Goal: Task Accomplishment & Management: Complete application form

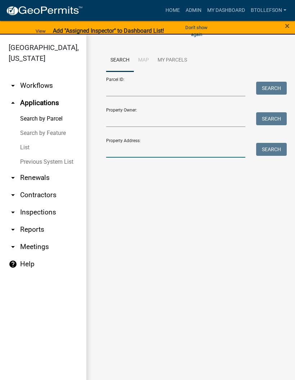
click at [167, 146] on input "Property Address:" at bounding box center [175, 150] width 139 height 15
type input "31526"
click at [275, 151] on button "Search" at bounding box center [271, 149] width 31 height 13
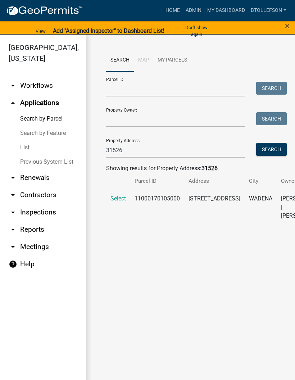
click at [107, 202] on td "Select" at bounding box center [118, 207] width 24 height 35
click at [118, 196] on span "Select" at bounding box center [118, 198] width 15 height 7
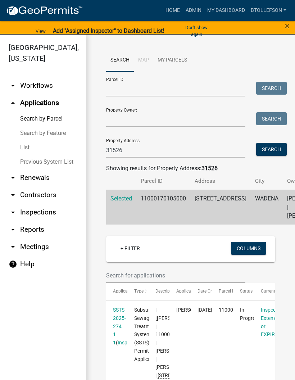
click at [286, 16] on link "btollefson" at bounding box center [268, 11] width 41 height 14
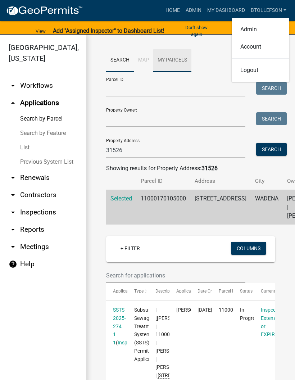
click at [186, 71] on link "My Parcels" at bounding box center [172, 60] width 38 height 23
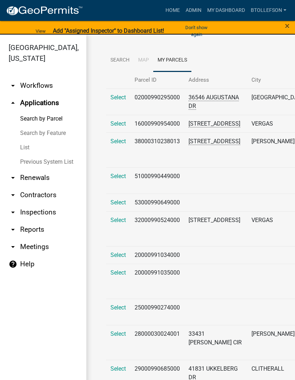
click at [204, 27] on button "Don't show again" at bounding box center [197, 31] width 39 height 19
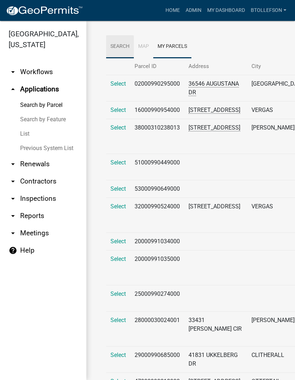
click at [116, 49] on link "Search" at bounding box center [120, 46] width 28 height 23
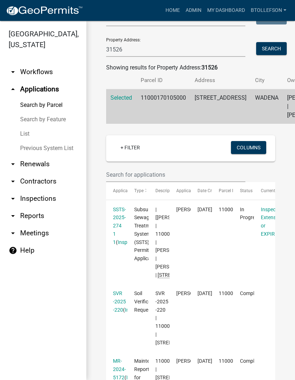
scroll to position [89, 0]
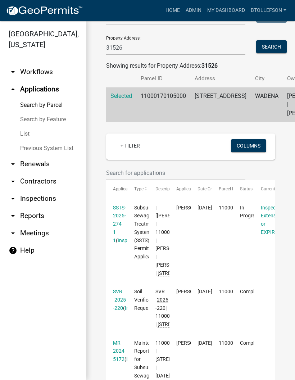
click at [120, 225] on link "SSTS-2025-274 1 1" at bounding box center [119, 224] width 13 height 39
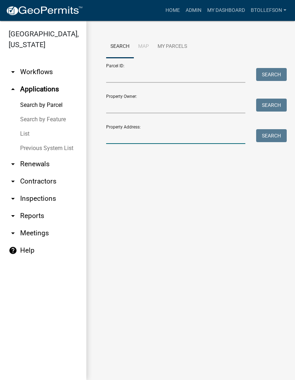
click at [149, 130] on input "Property Address:" at bounding box center [175, 136] width 139 height 15
type input "31526"
click at [278, 130] on button "Search" at bounding box center [271, 135] width 31 height 13
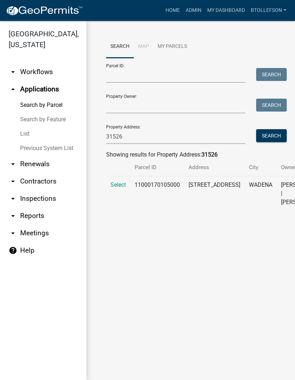
click at [119, 179] on td "Select" at bounding box center [118, 193] width 24 height 35
click at [122, 184] on span "Select" at bounding box center [118, 184] width 15 height 7
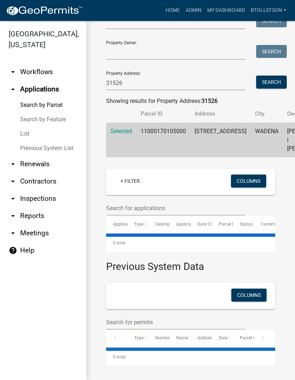
scroll to position [65, 0]
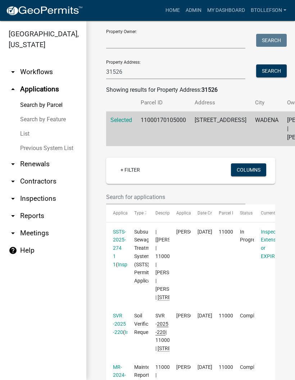
click at [119, 250] on link "SSTS-2025-274 1 1" at bounding box center [119, 248] width 13 height 39
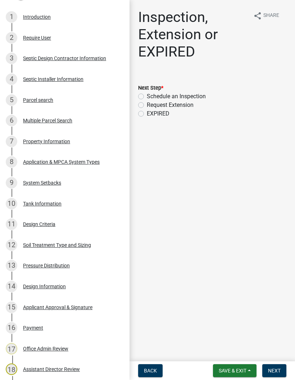
scroll to position [145, 0]
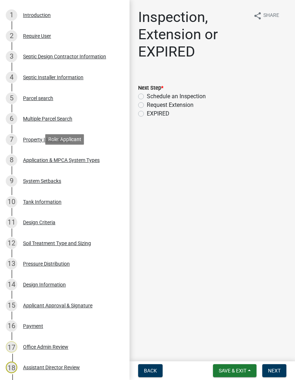
click at [89, 160] on div "Application & MPCA System Types" at bounding box center [61, 160] width 77 height 5
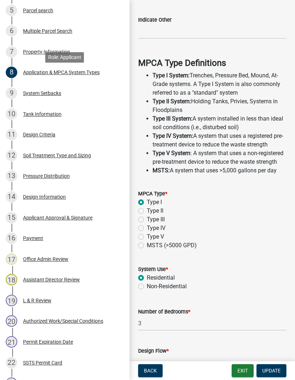
scroll to position [234, 0]
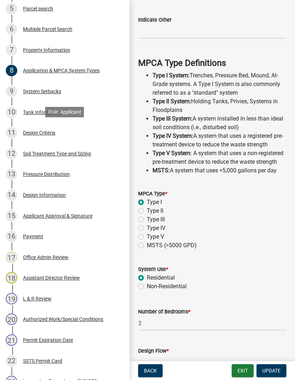
click at [53, 133] on div "Design Criteria" at bounding box center [39, 132] width 32 height 5
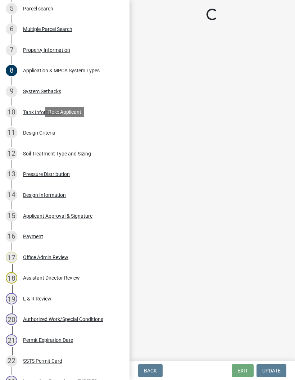
scroll to position [0, 0]
select select "161dc003-2926-44f5-9717-bc9d566eecc1"
select select "3ca66991-ccde-4548-bdad-f82583be96e2"
select select "643267e1-855b-462d-a385-c521968adb40"
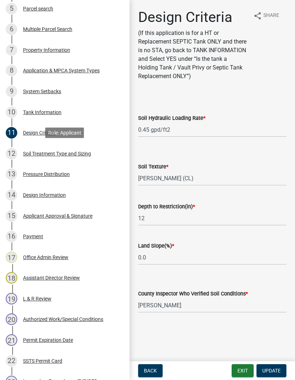
click at [39, 145] on link "12 Soil Treatment Type and Sizing" at bounding box center [65, 153] width 130 height 21
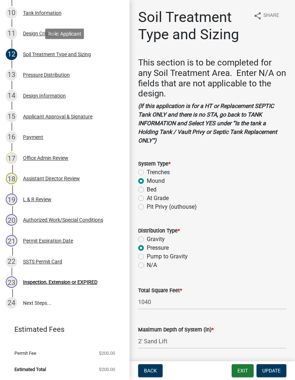
scroll to position [333, 0]
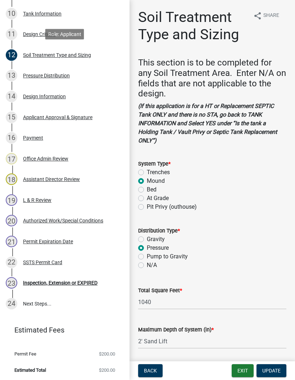
click at [37, 218] on div "Authorized Work/Special Conditions" at bounding box center [63, 220] width 80 height 5
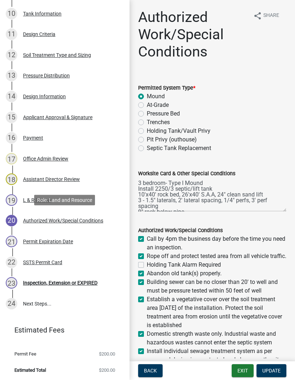
scroll to position [0, 0]
click at [57, 97] on div "Design Information" at bounding box center [44, 96] width 43 height 5
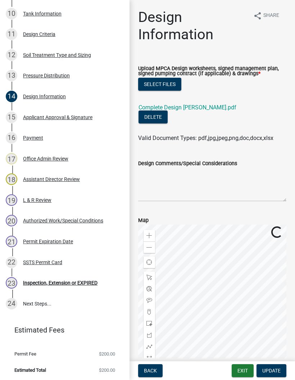
click at [213, 105] on link "Complete Design [PERSON_NAME].pdf" at bounding box center [188, 107] width 98 height 7
